Goal: Find specific page/section: Find specific page/section

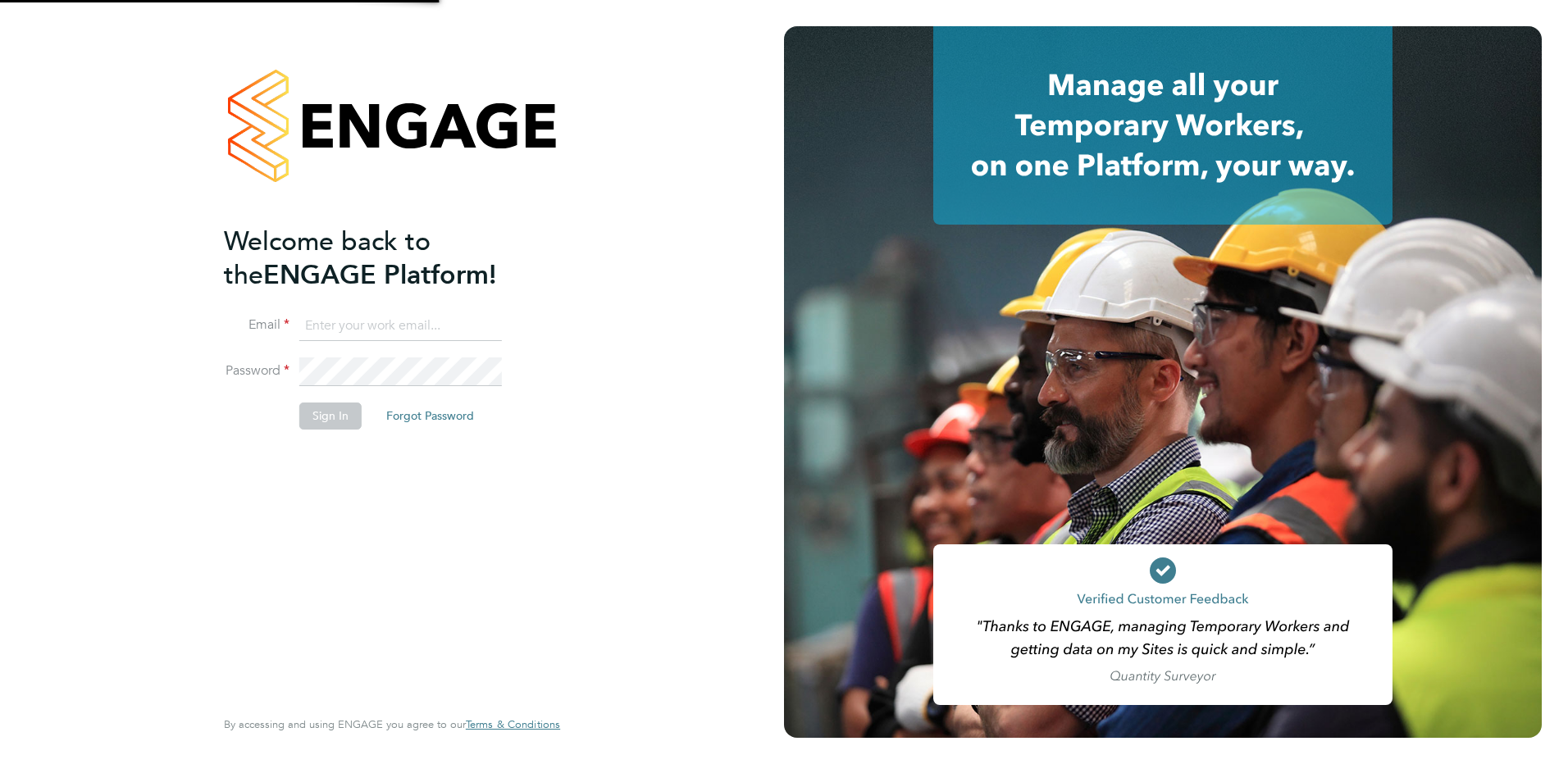
type input "Kerry.Cattle@ncclondon.ac.uk"
click at [345, 410] on button "Sign In" at bounding box center [330, 415] width 62 height 26
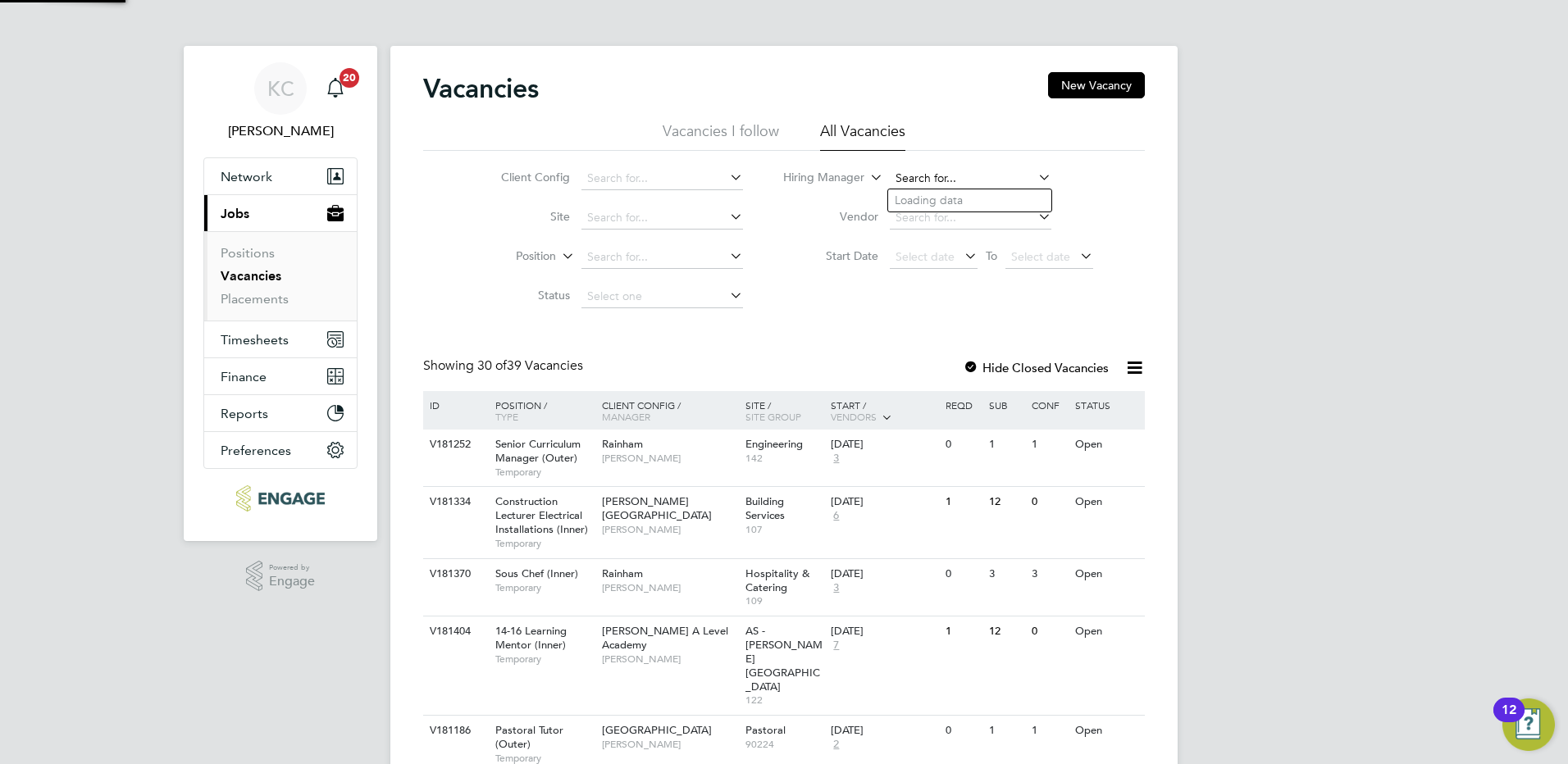
click at [955, 175] on input at bounding box center [970, 179] width 161 height 23
click at [947, 391] on li "Ste phen [PERSON_NAME]" at bounding box center [970, 396] width 163 height 22
type input "[PERSON_NAME]"
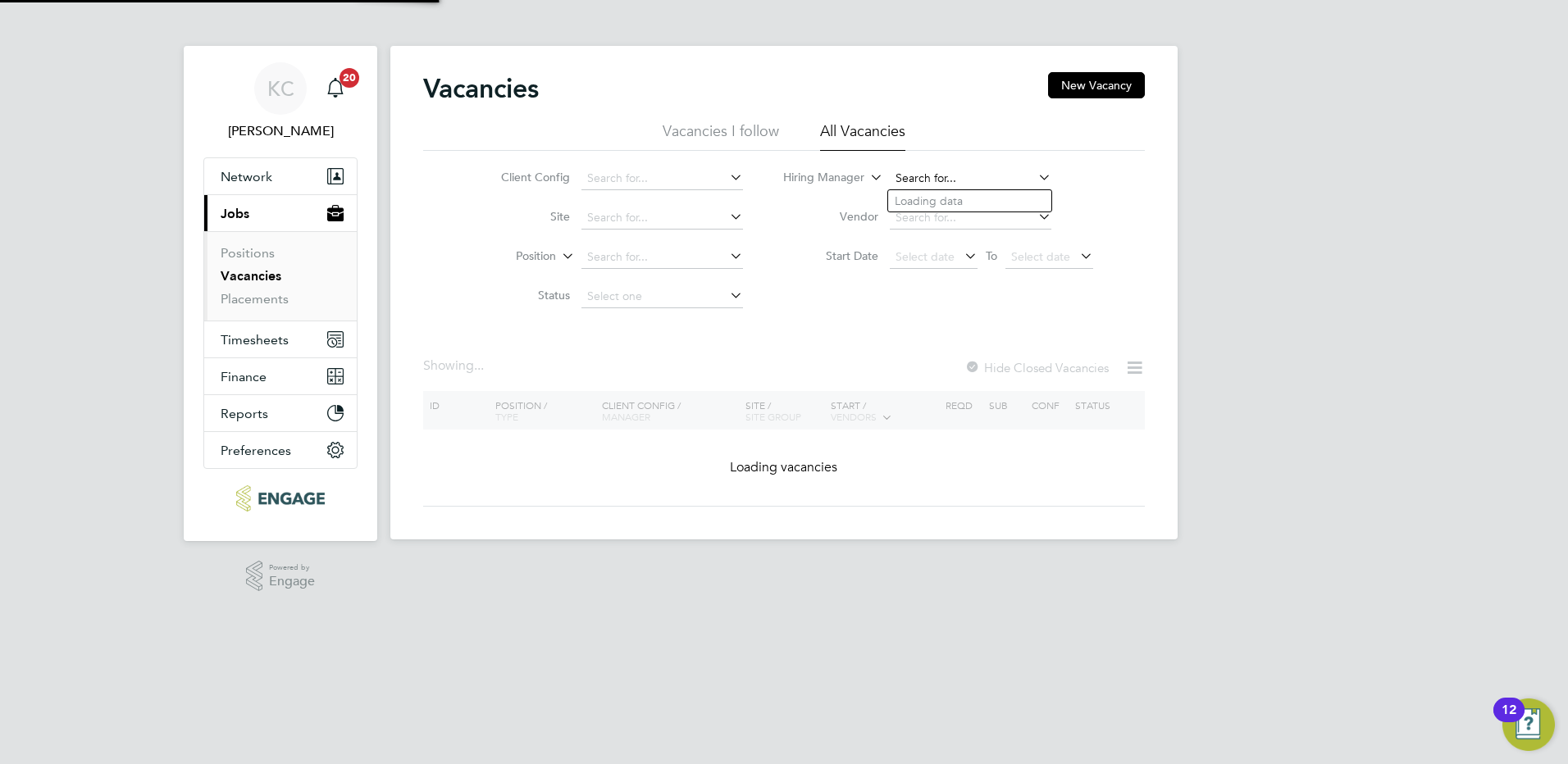
click at [1014, 180] on input at bounding box center [970, 179] width 161 height 23
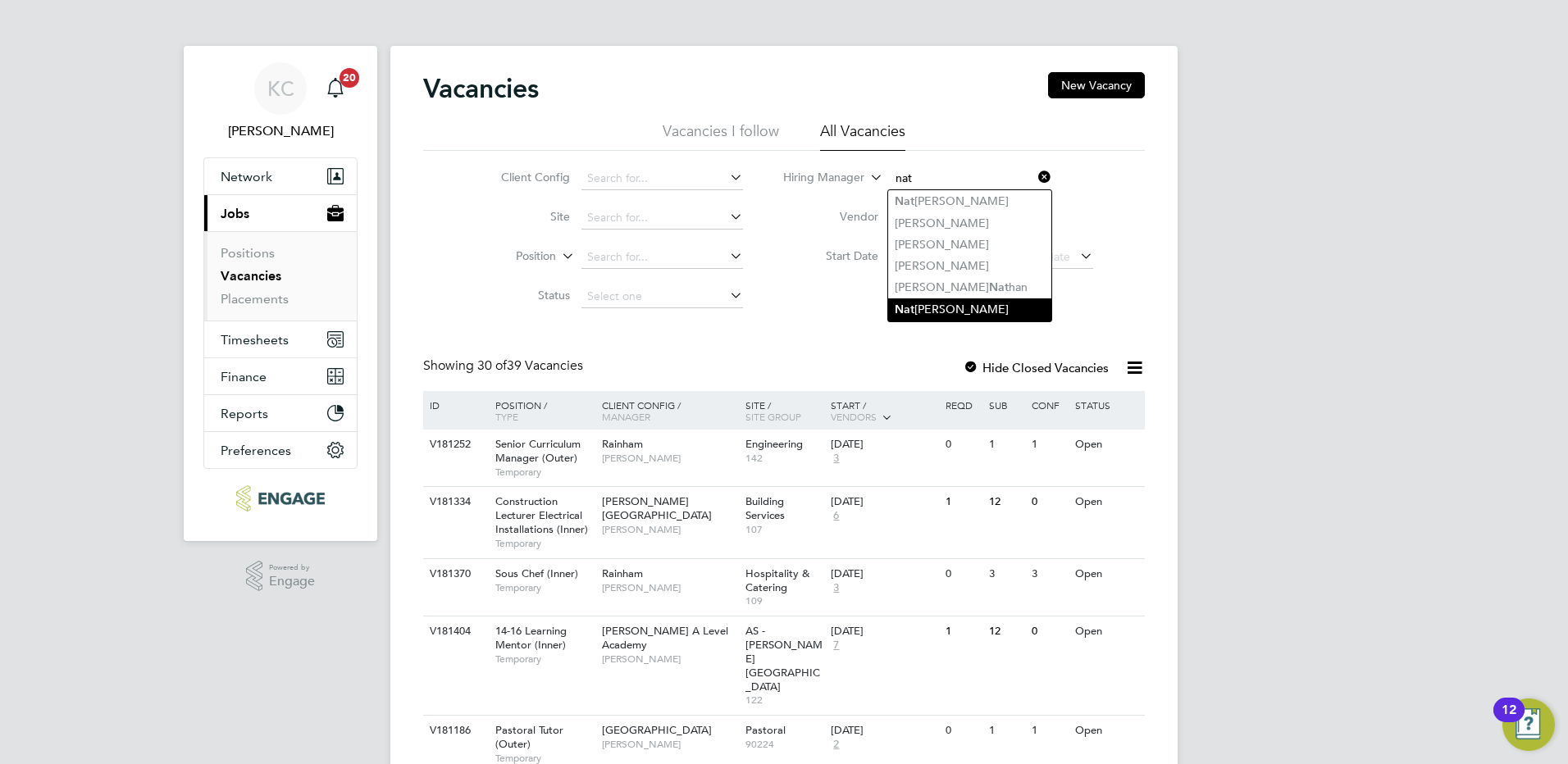
click at [972, 301] on li "[PERSON_NAME]" at bounding box center [970, 309] width 163 height 22
type input "[PERSON_NAME]"
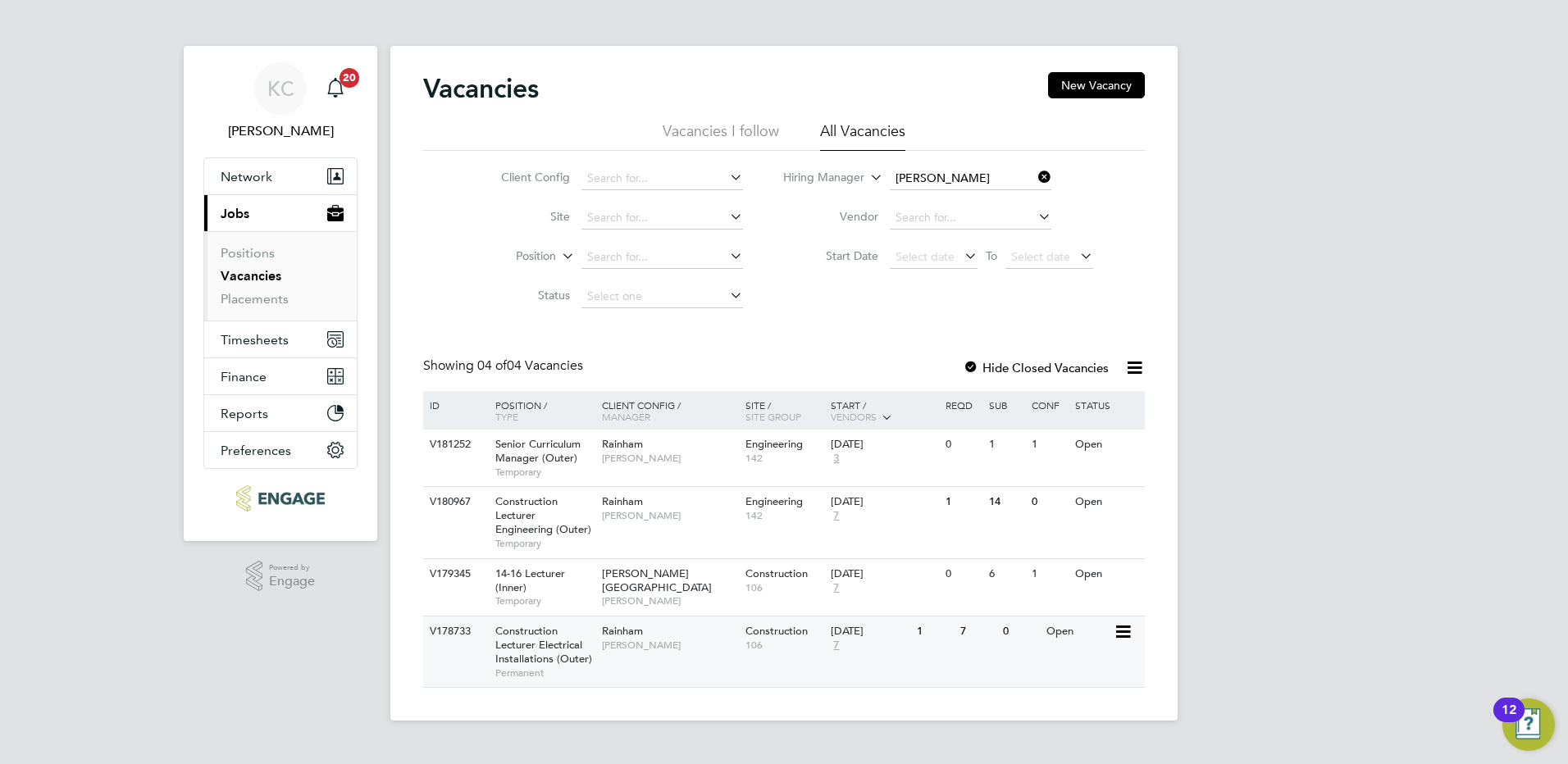
click at [672, 640] on span "[PERSON_NAME]" at bounding box center [670, 646] width 135 height 13
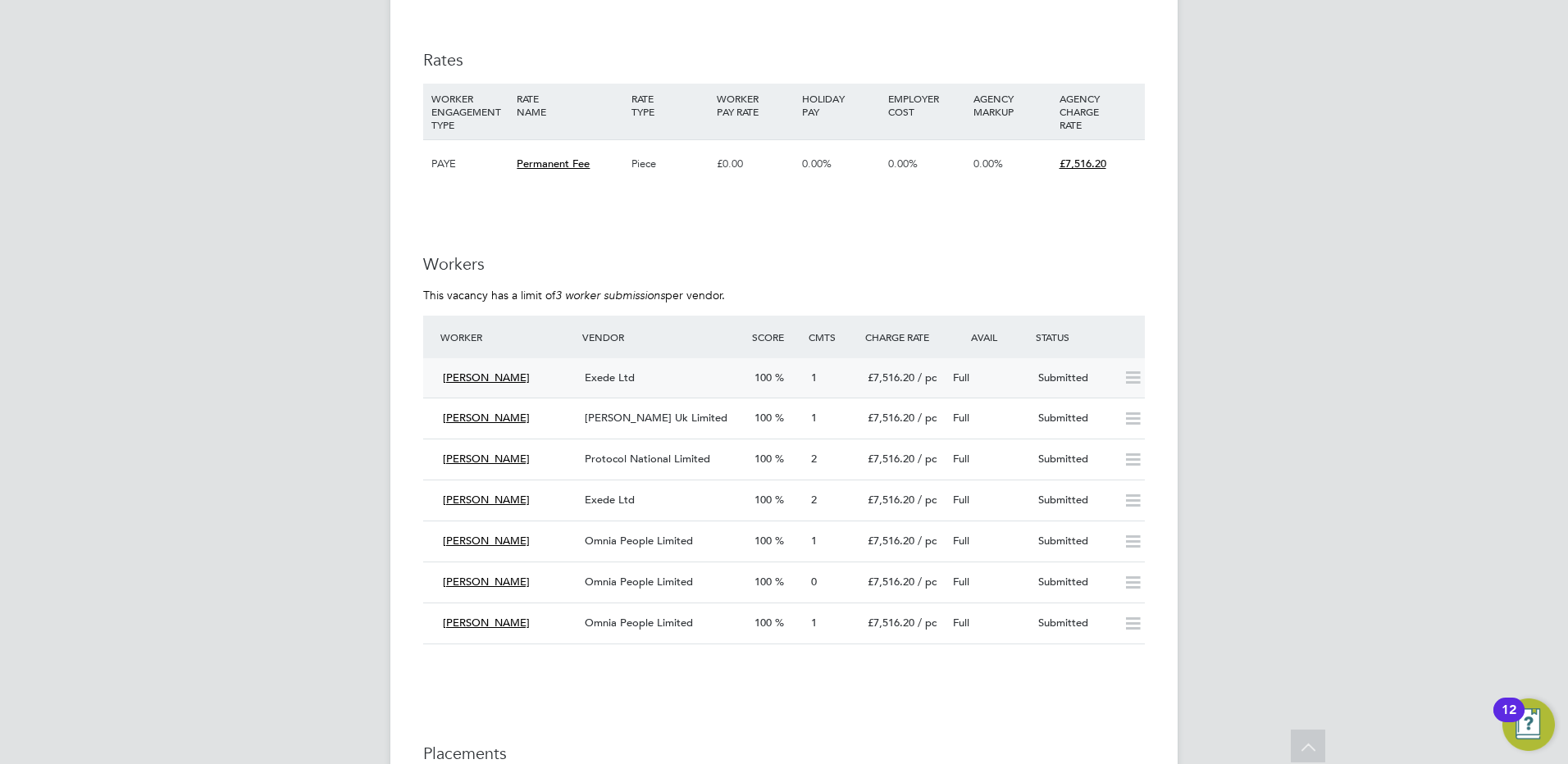
click at [1068, 379] on div "Submitted" at bounding box center [1075, 378] width 85 height 27
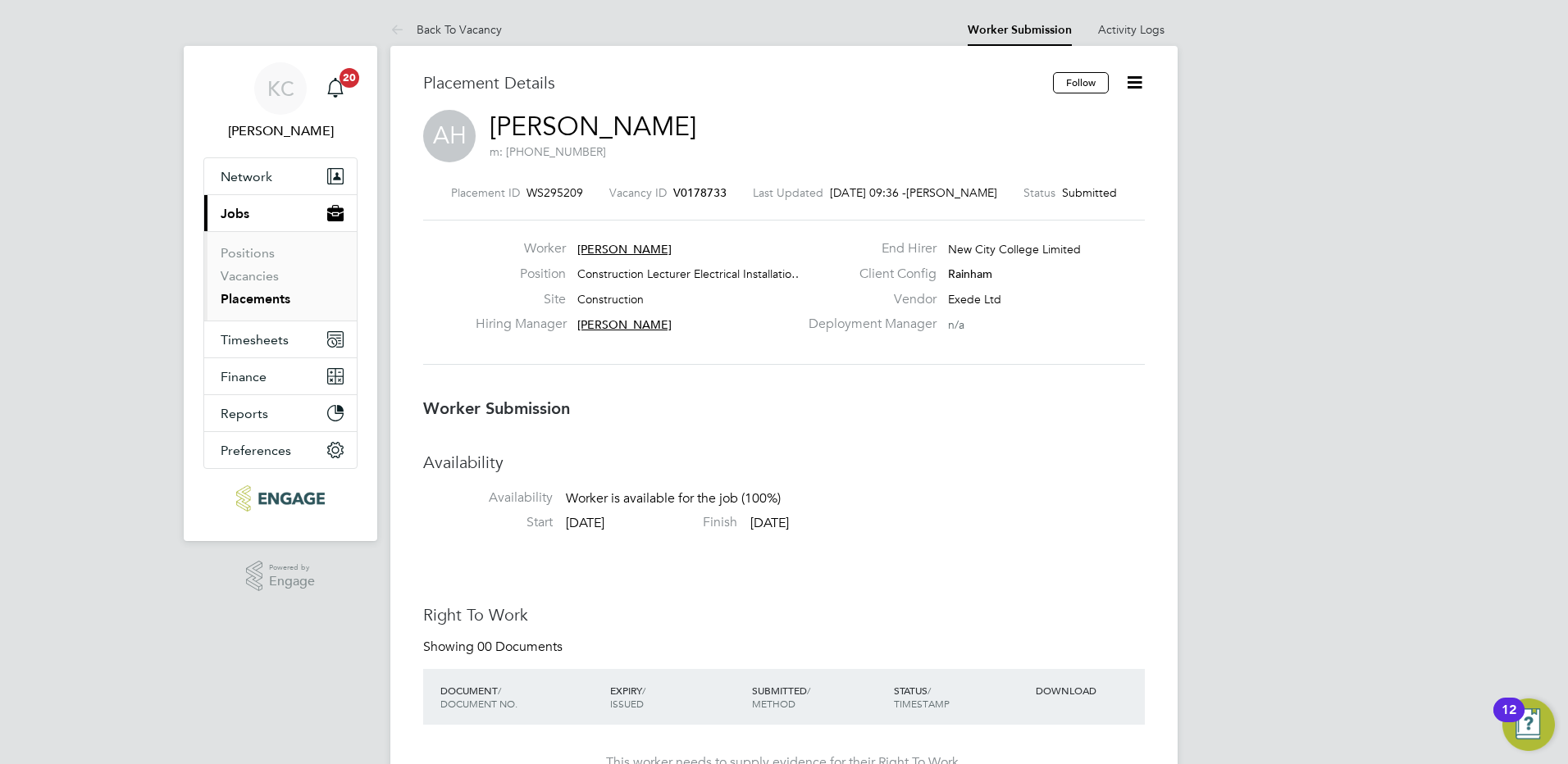
click at [1132, 85] on icon at bounding box center [1134, 82] width 20 height 20
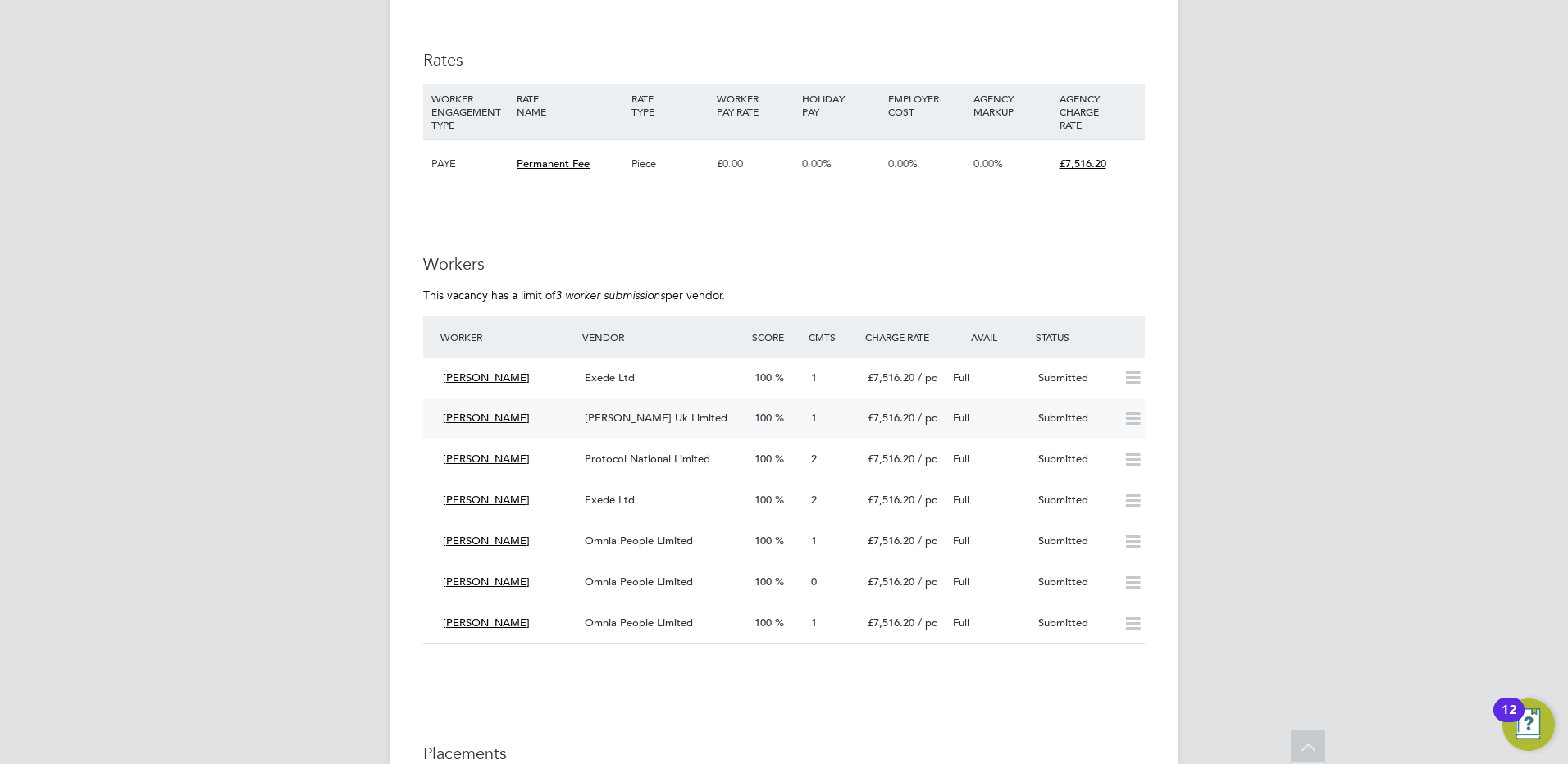
drag, startPoint x: 1036, startPoint y: 417, endPoint x: 1005, endPoint y: 421, distance: 31.3
click at [1005, 421] on div "Full" at bounding box center [989, 419] width 85 height 27
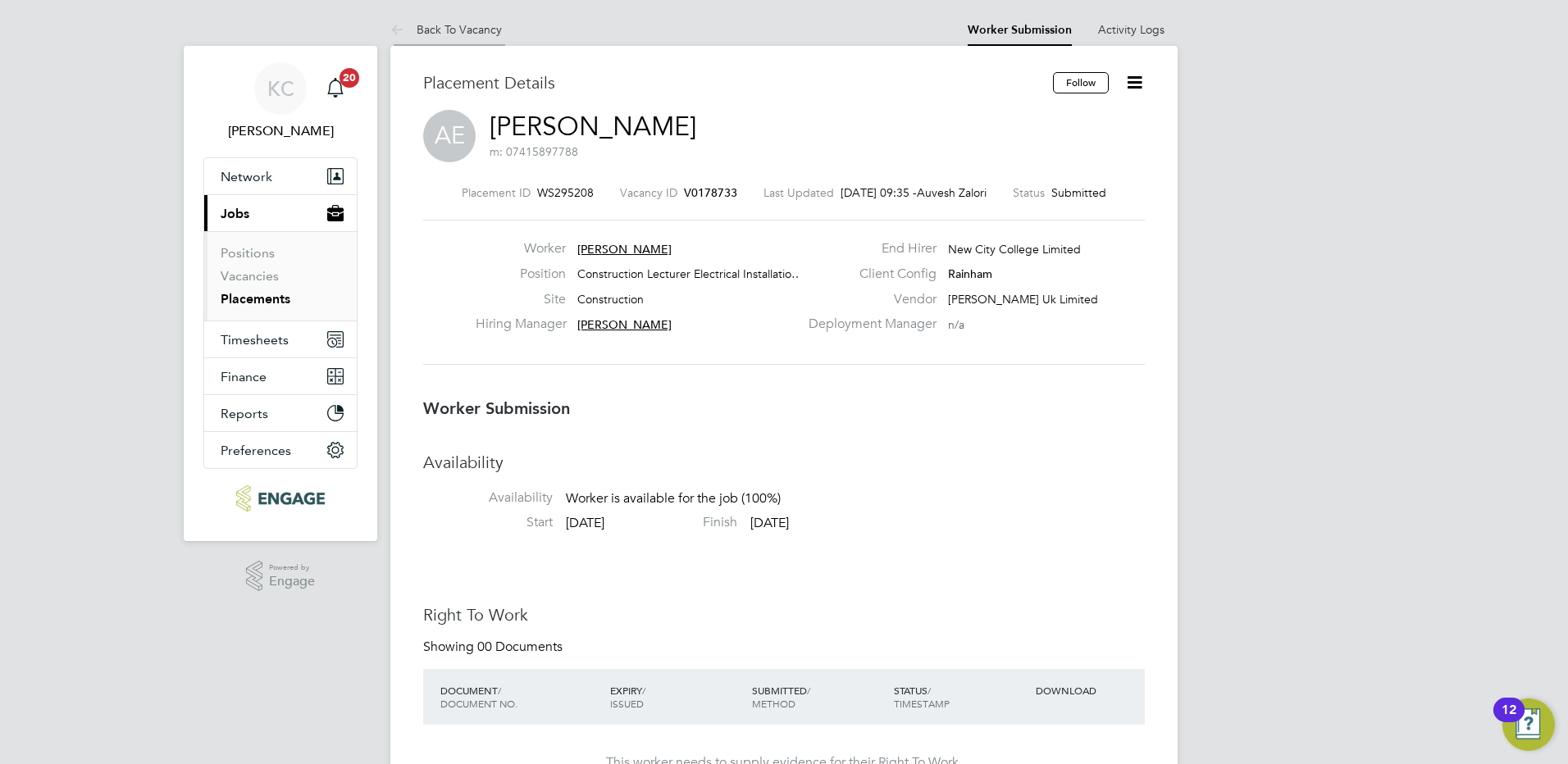
click at [431, 30] on link "Back To Vacancy" at bounding box center [445, 29] width 111 height 15
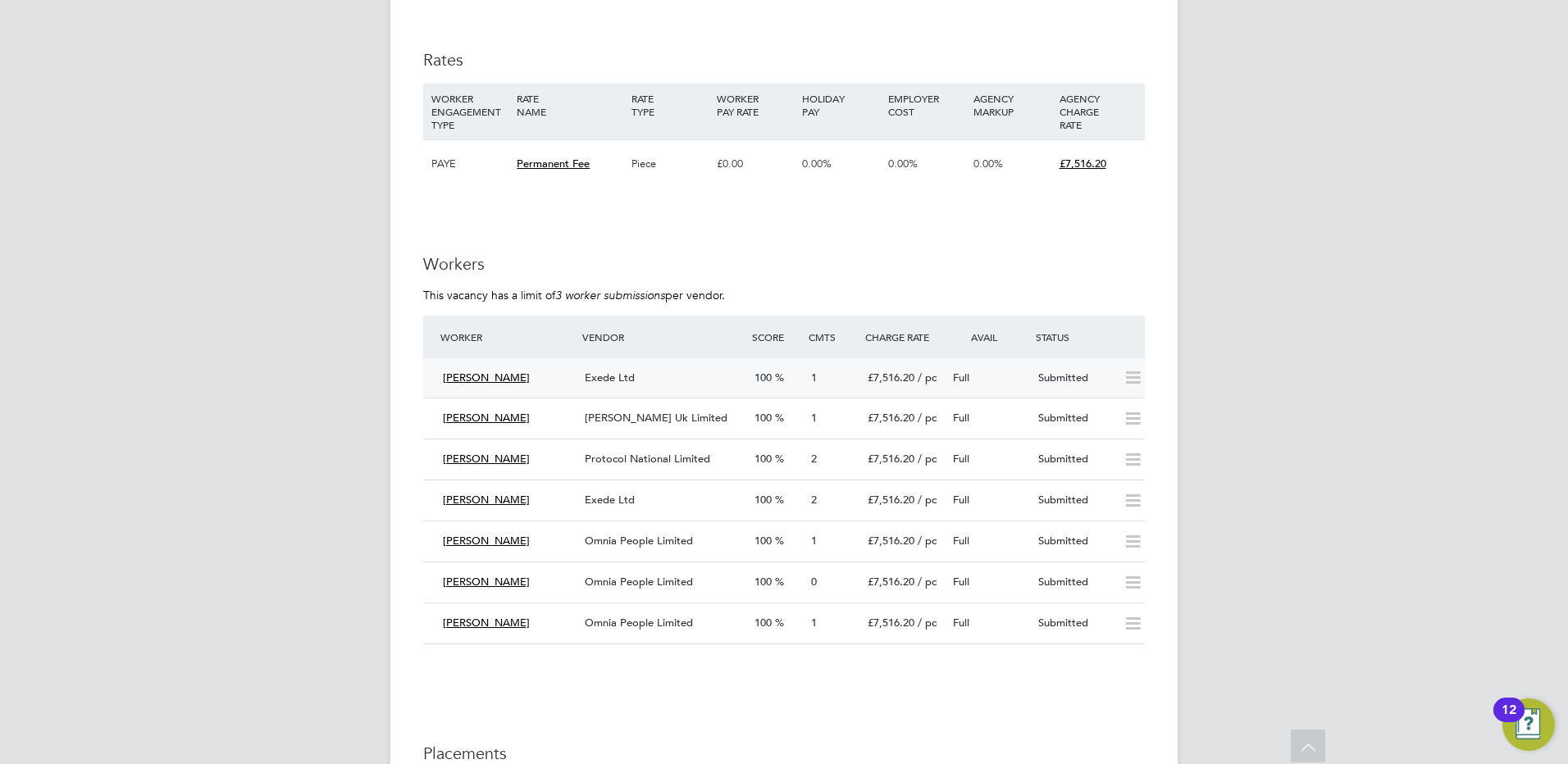
click at [1140, 375] on icon at bounding box center [1133, 378] width 20 height 13
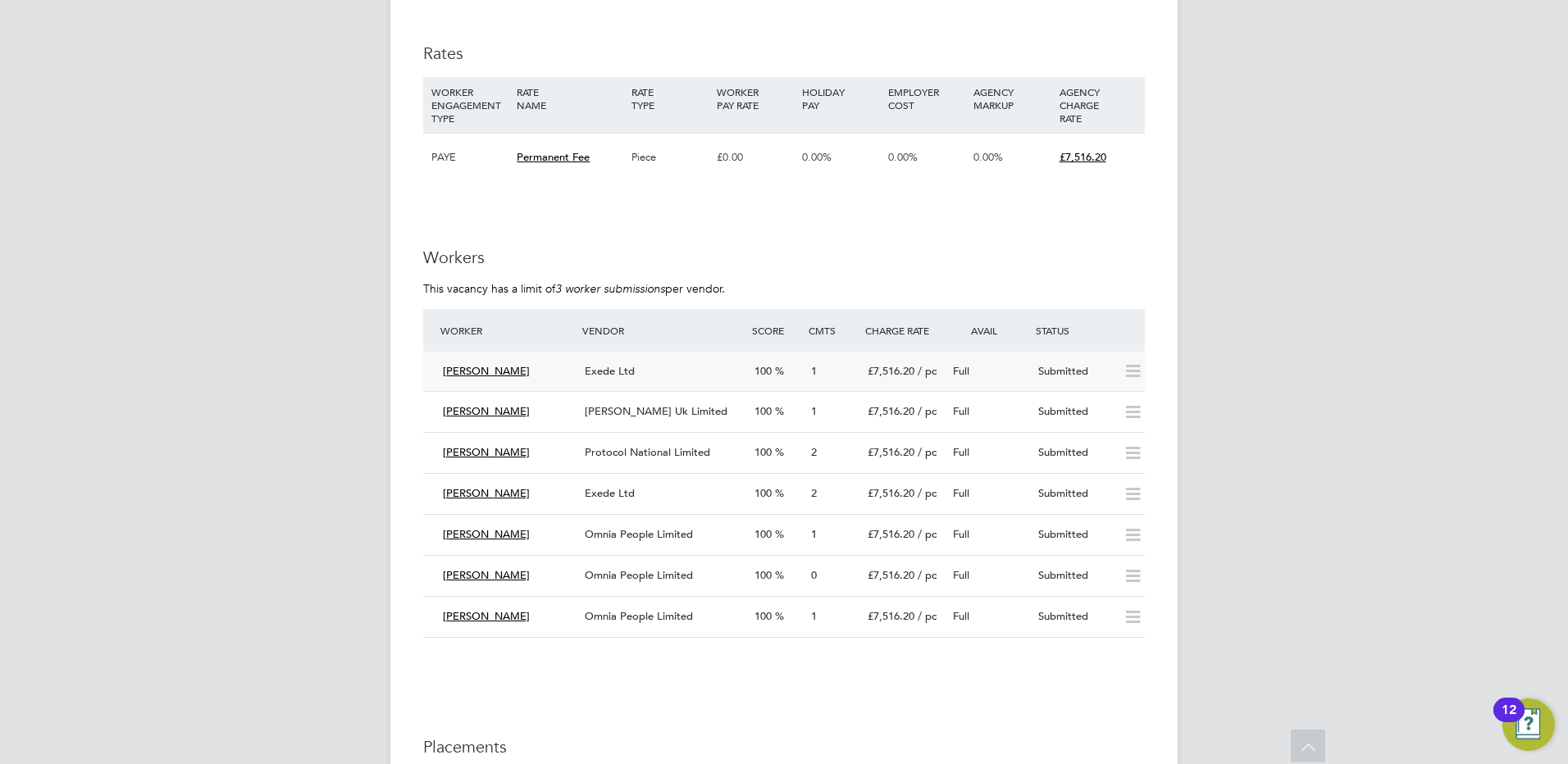
scroll to position [3035, 0]
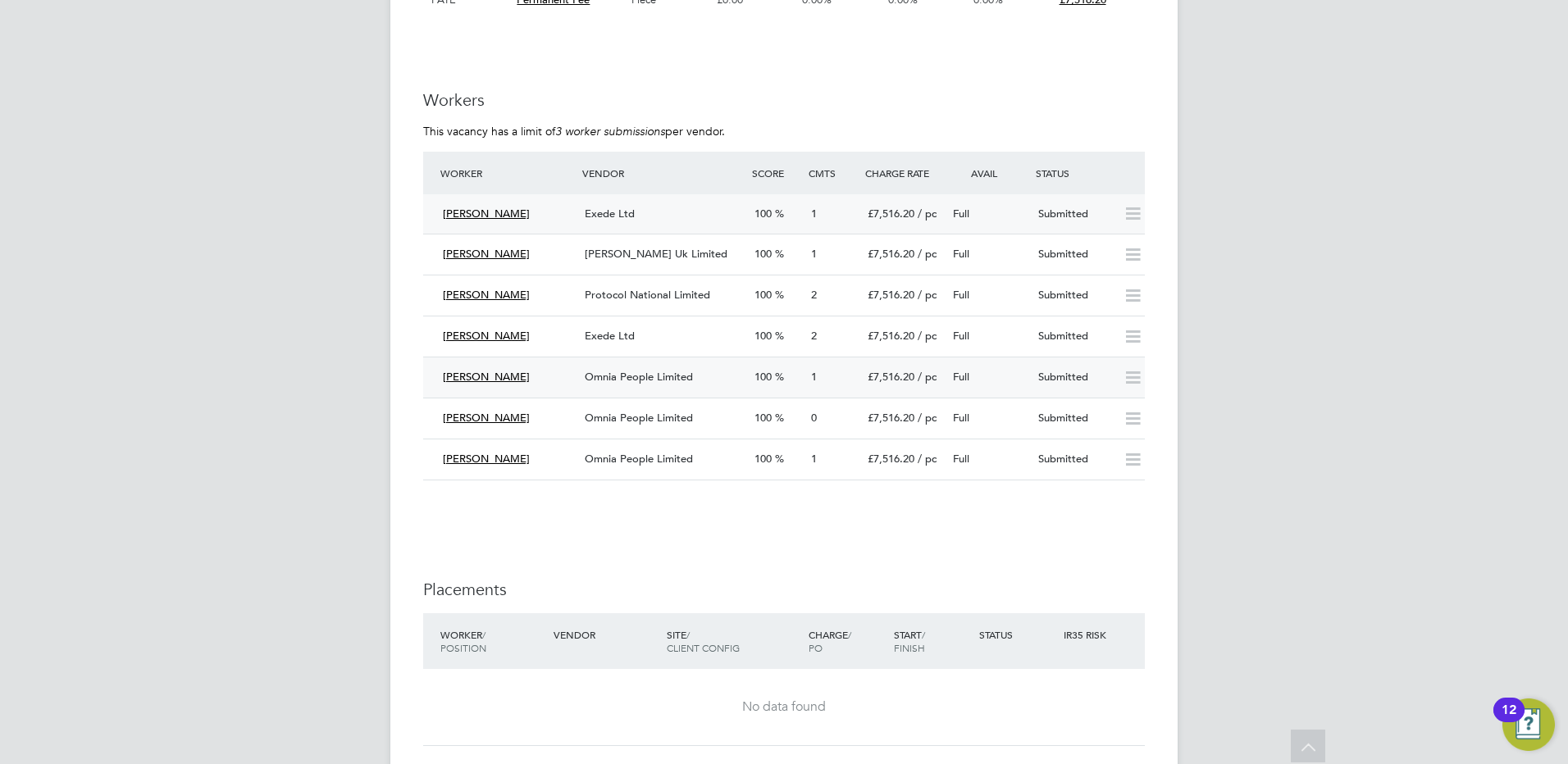
click at [1076, 376] on div "Submitted" at bounding box center [1075, 378] width 85 height 27
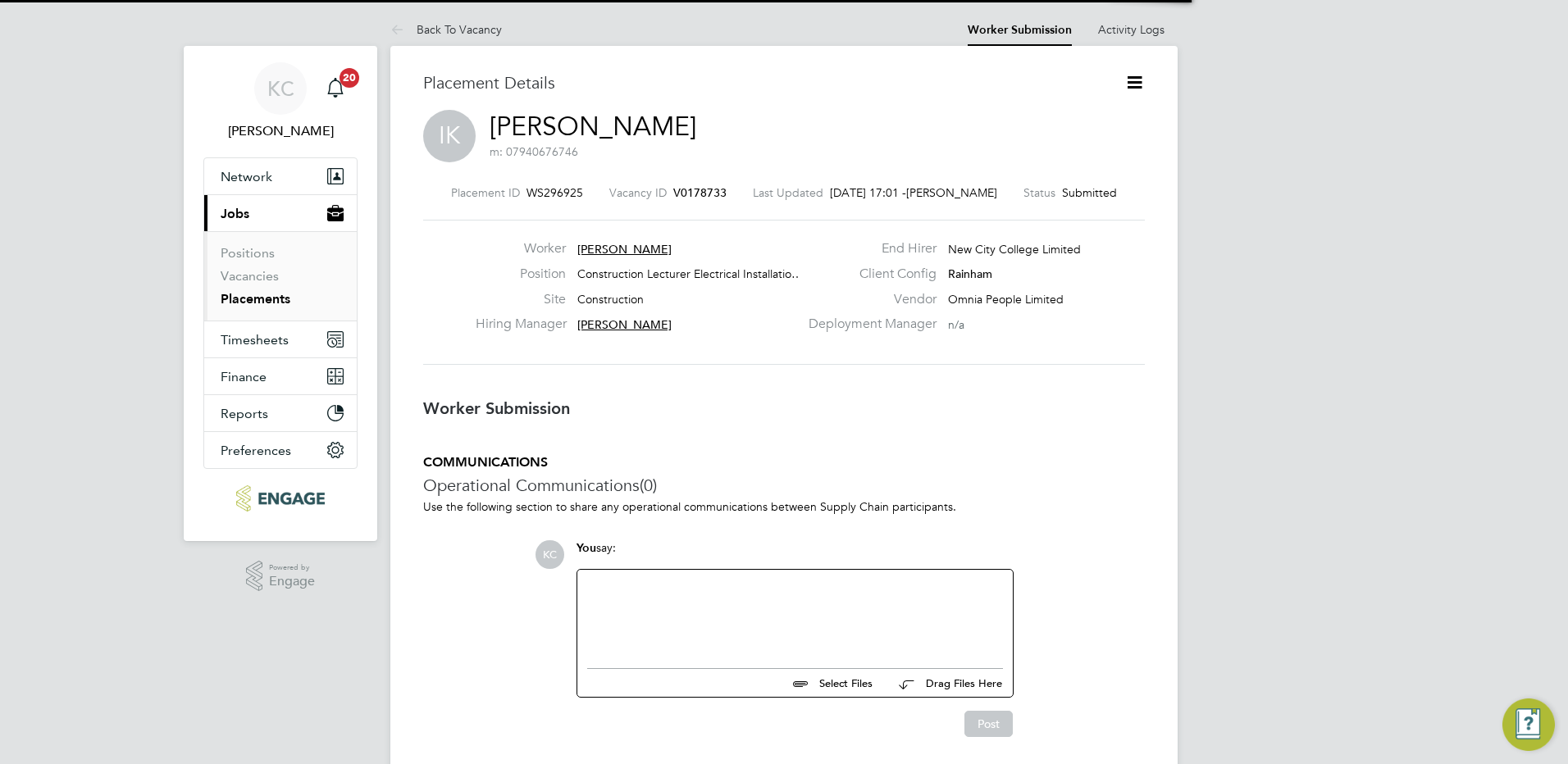
scroll to position [8, 8]
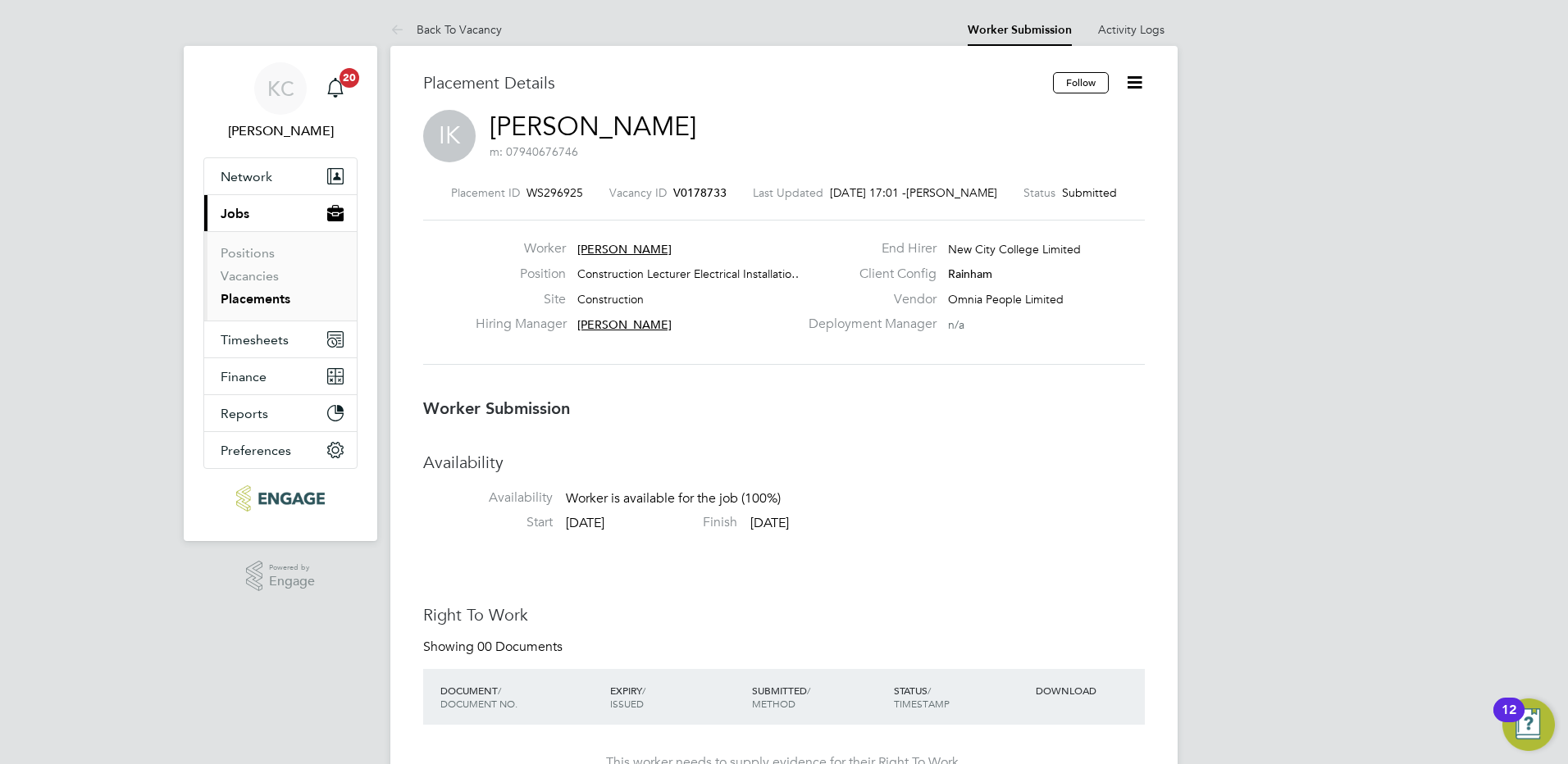
click at [1133, 87] on icon at bounding box center [1134, 82] width 20 height 20
click at [832, 128] on div "IK Imran Khan m: 07940676746" at bounding box center [784, 137] width 722 height 56
click at [452, 28] on link "Back To Vacancy" at bounding box center [445, 29] width 111 height 15
